Goal: Task Accomplishment & Management: Manage account settings

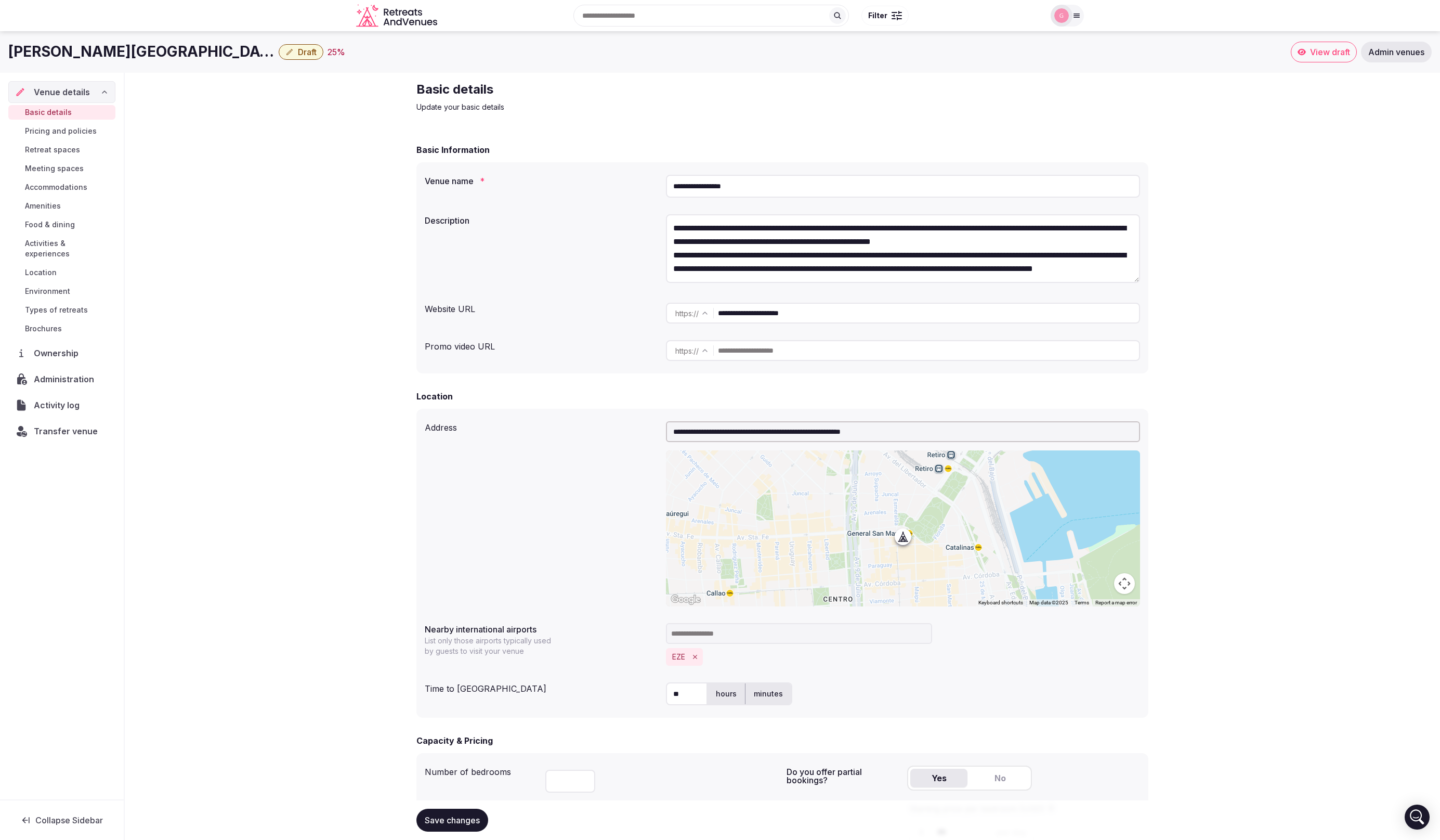
scroll to position [538, 0]
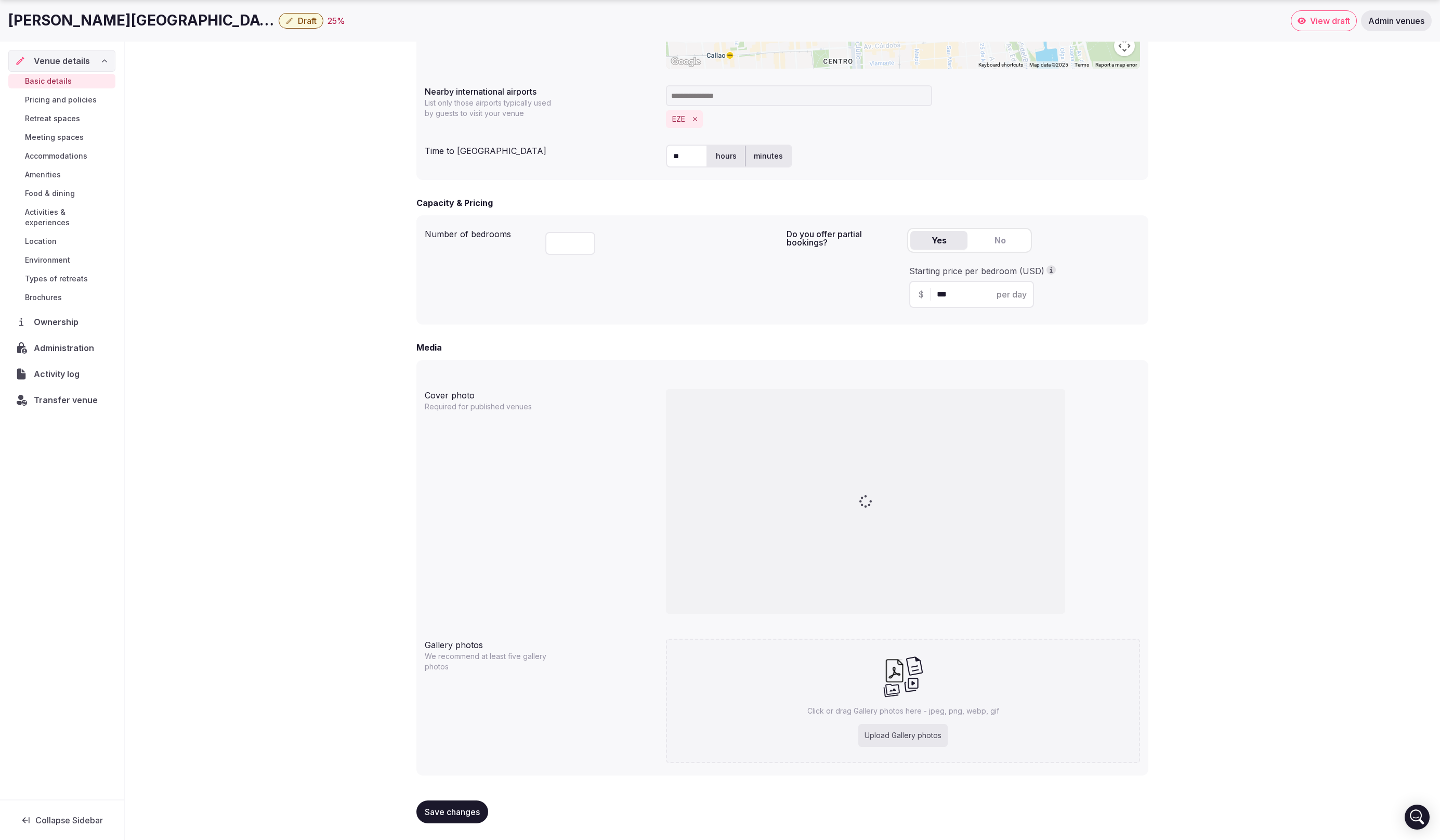
click at [247, 458] on div "**********" at bounding box center [782, 187] width 1315 height 1304
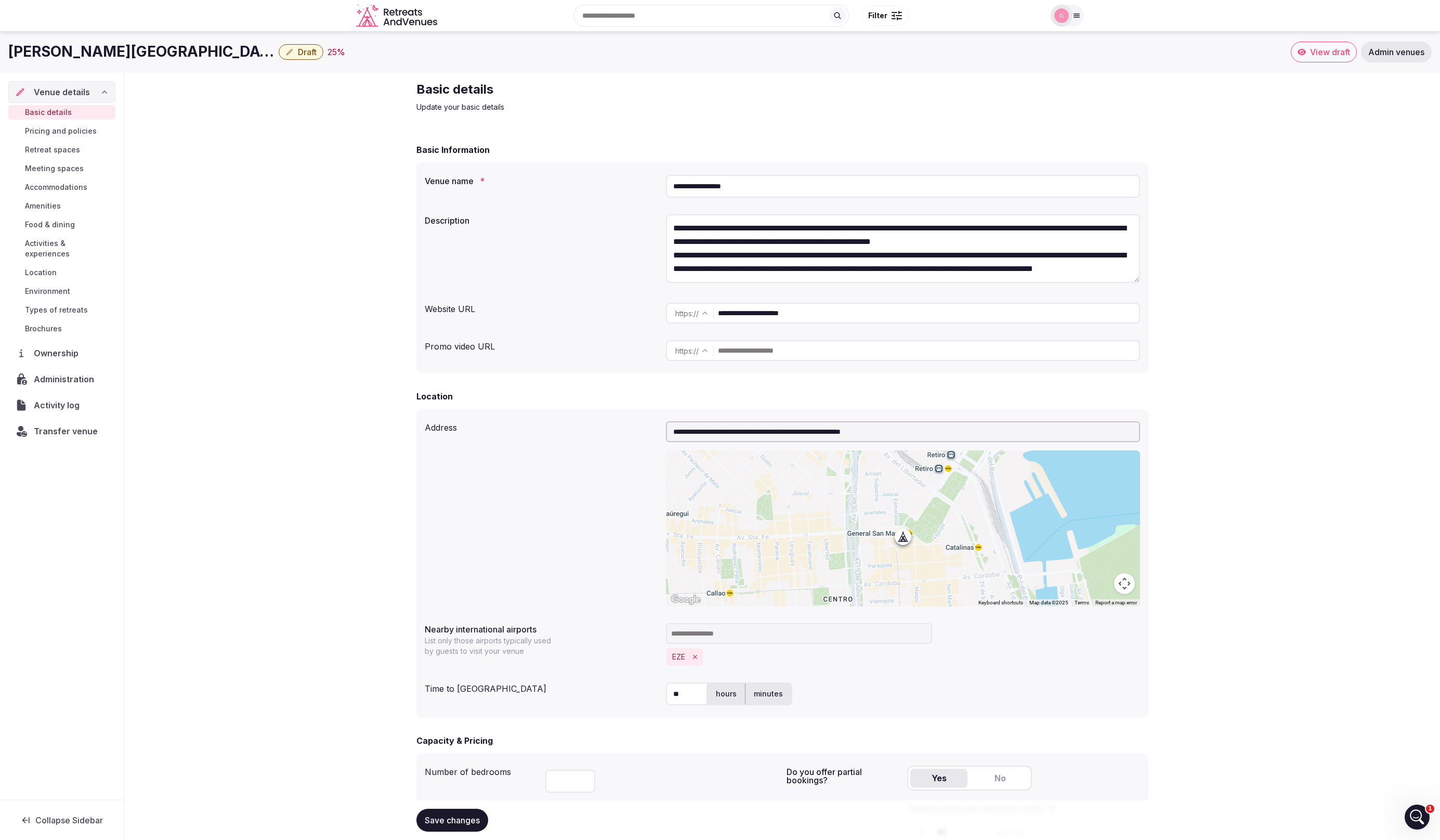
scroll to position [538, 0]
click at [1331, 52] on span "View draft" at bounding box center [1330, 52] width 40 height 10
